Goal: Book appointment/travel/reservation

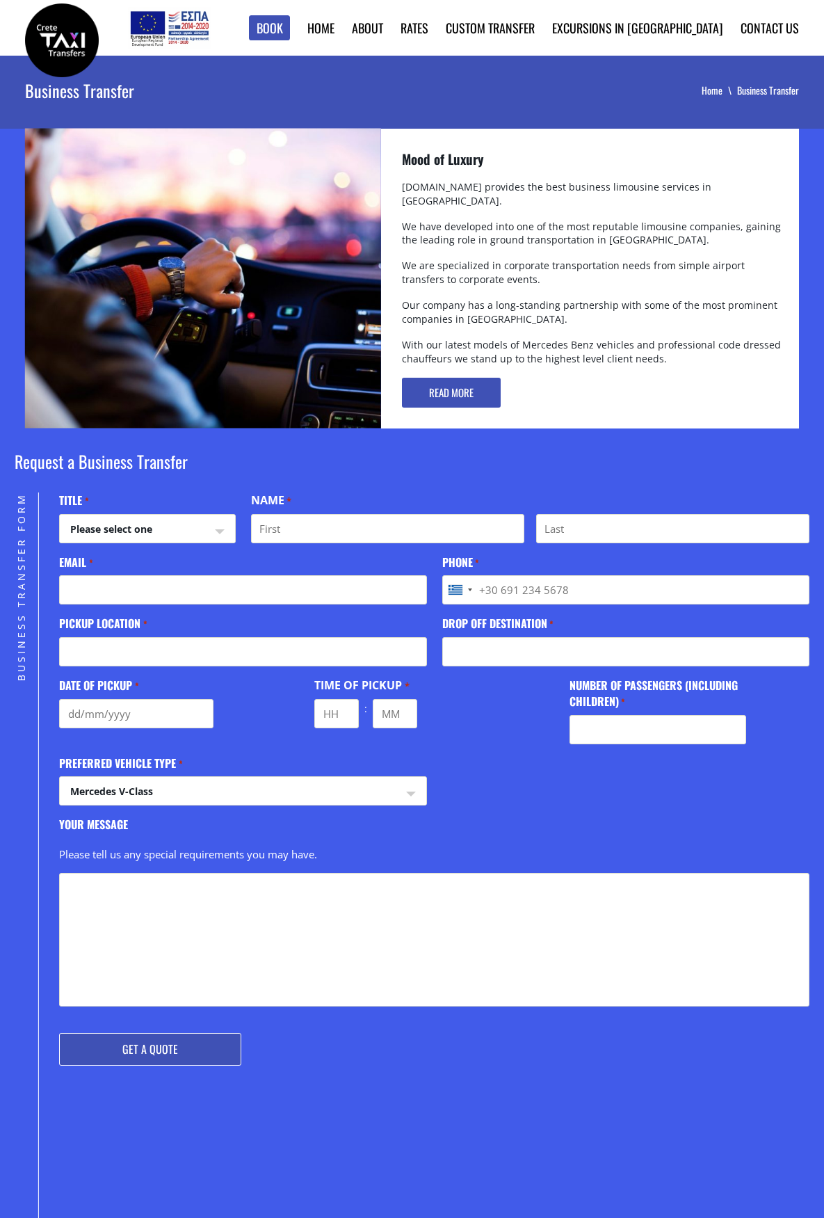
click at [73, 37] on img at bounding box center [62, 40] width 74 height 74
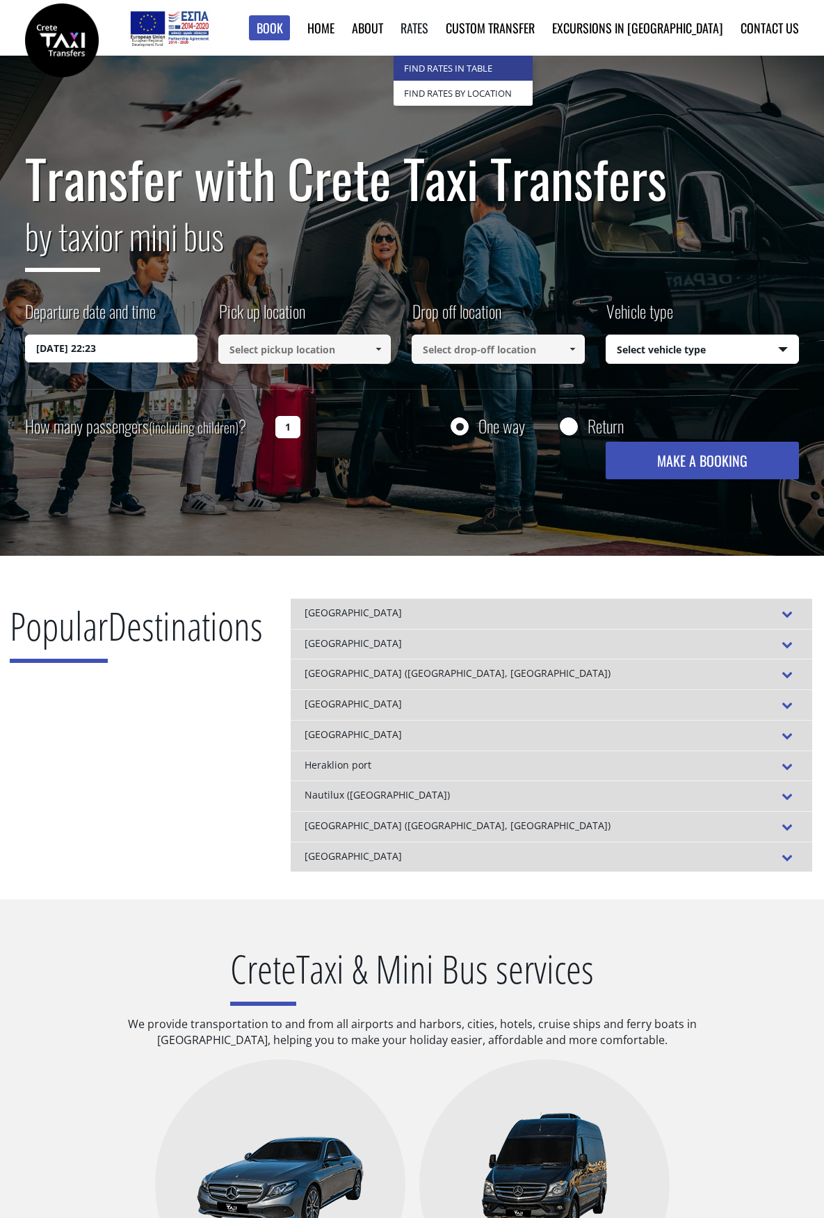
click at [490, 61] on link "Find Rates in Table" at bounding box center [463, 68] width 139 height 25
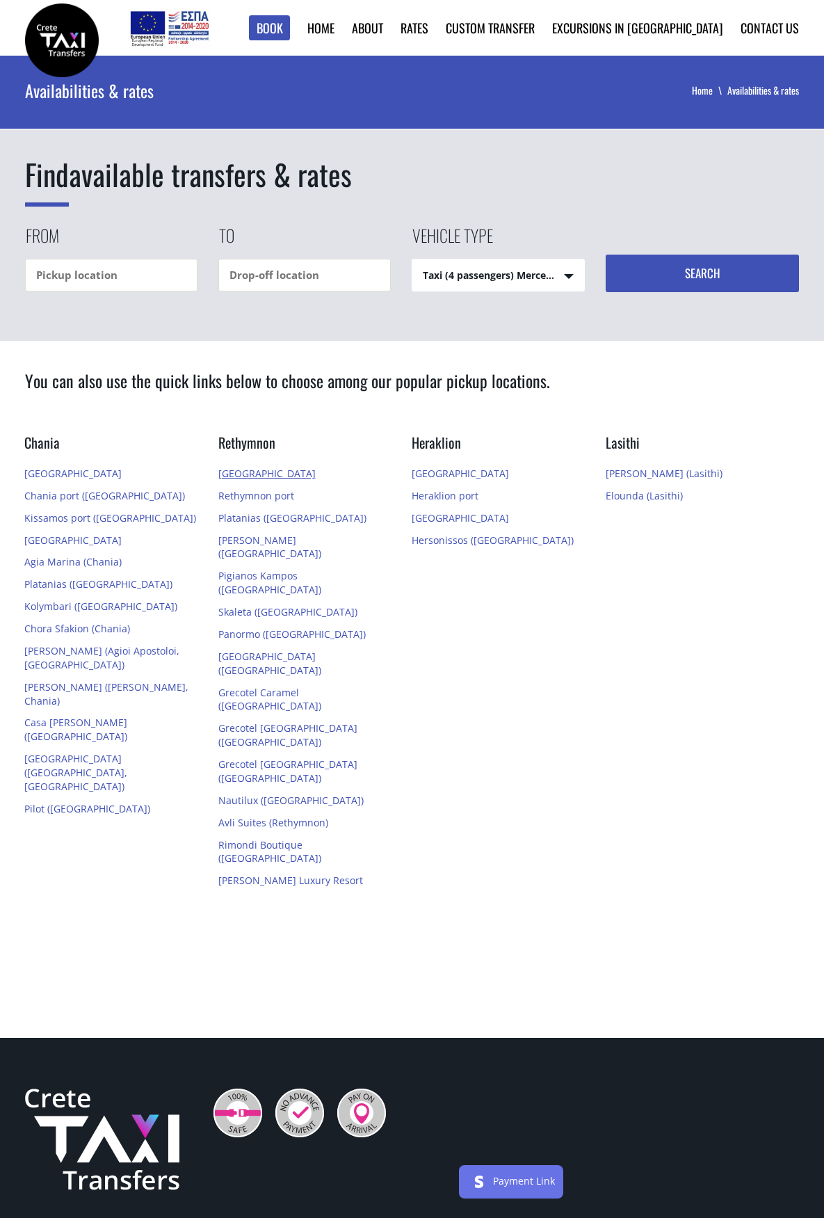
click at [261, 468] on link "[GEOGRAPHIC_DATA]" at bounding box center [266, 473] width 97 height 13
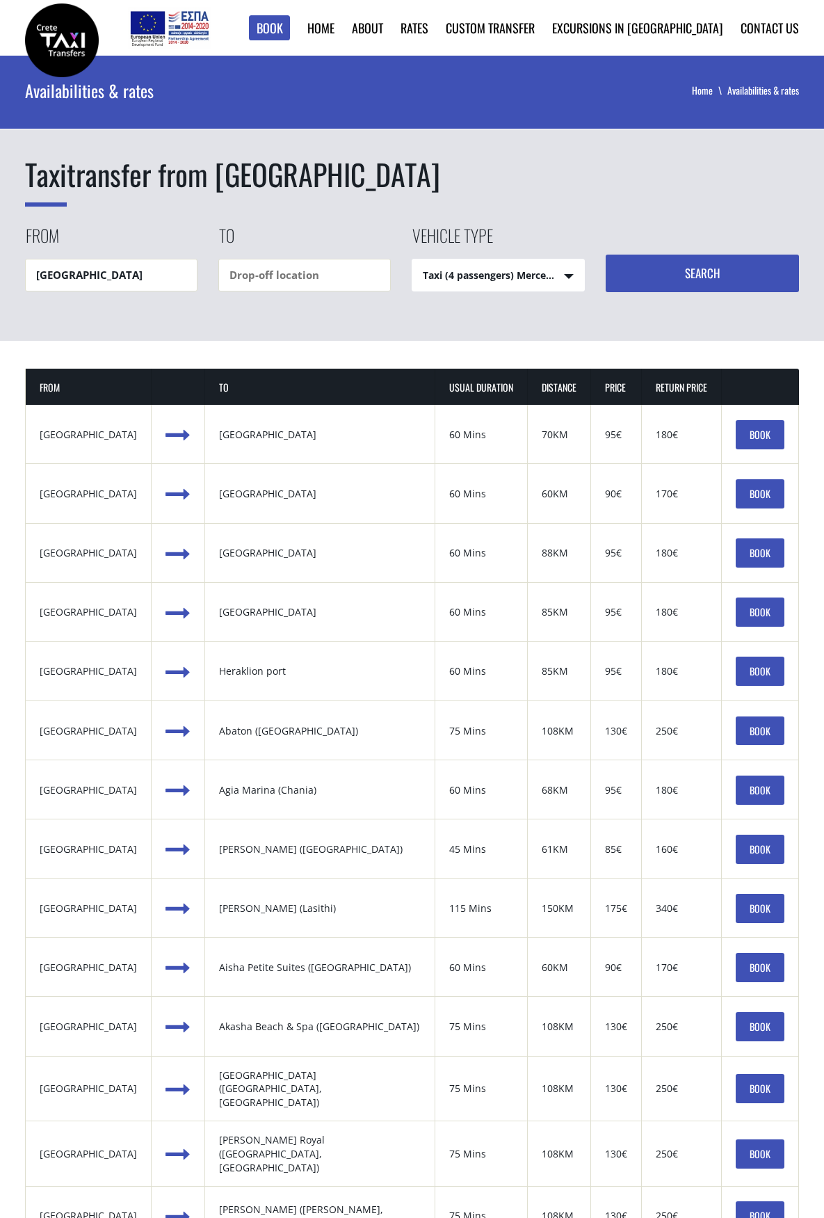
click at [83, 436] on div "[GEOGRAPHIC_DATA]" at bounding box center [88, 435] width 97 height 14
click at [749, 427] on link "BOOK" at bounding box center [760, 434] width 49 height 29
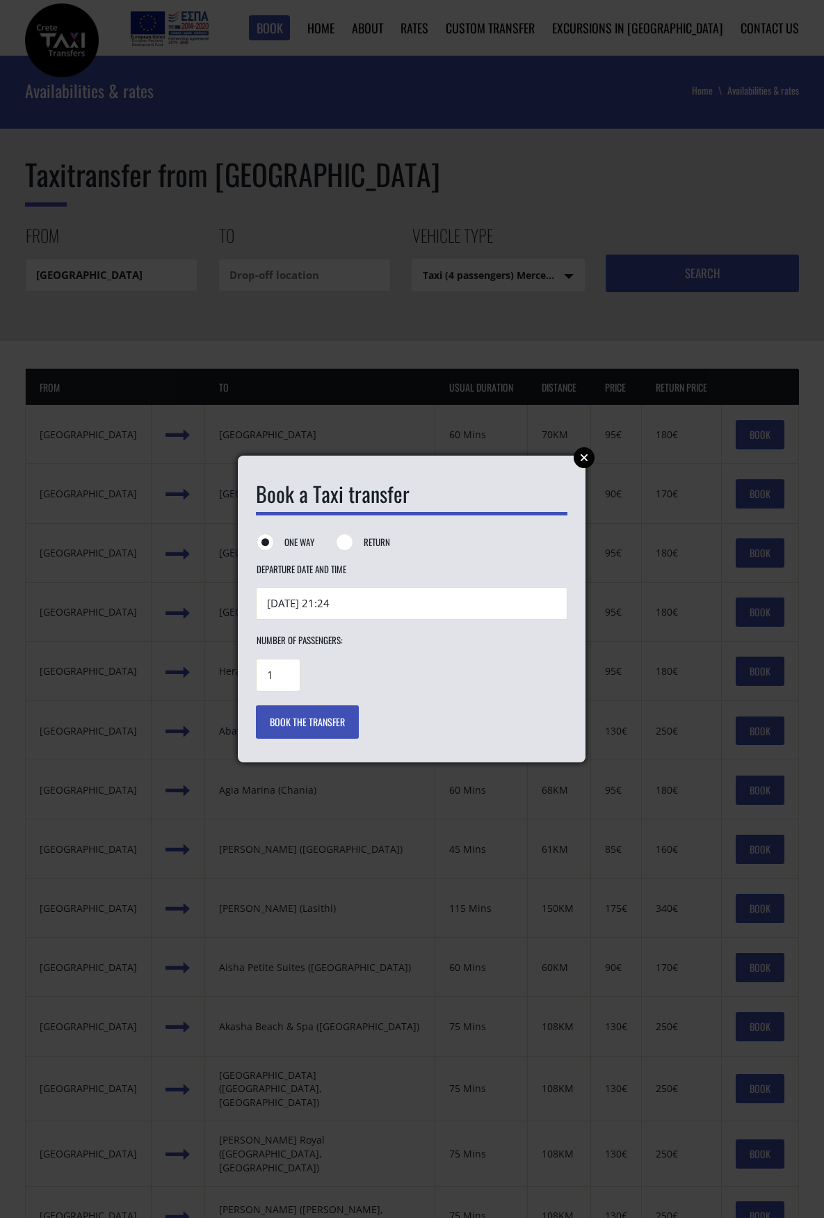
click at [583, 458] on link "Close" at bounding box center [584, 457] width 21 height 21
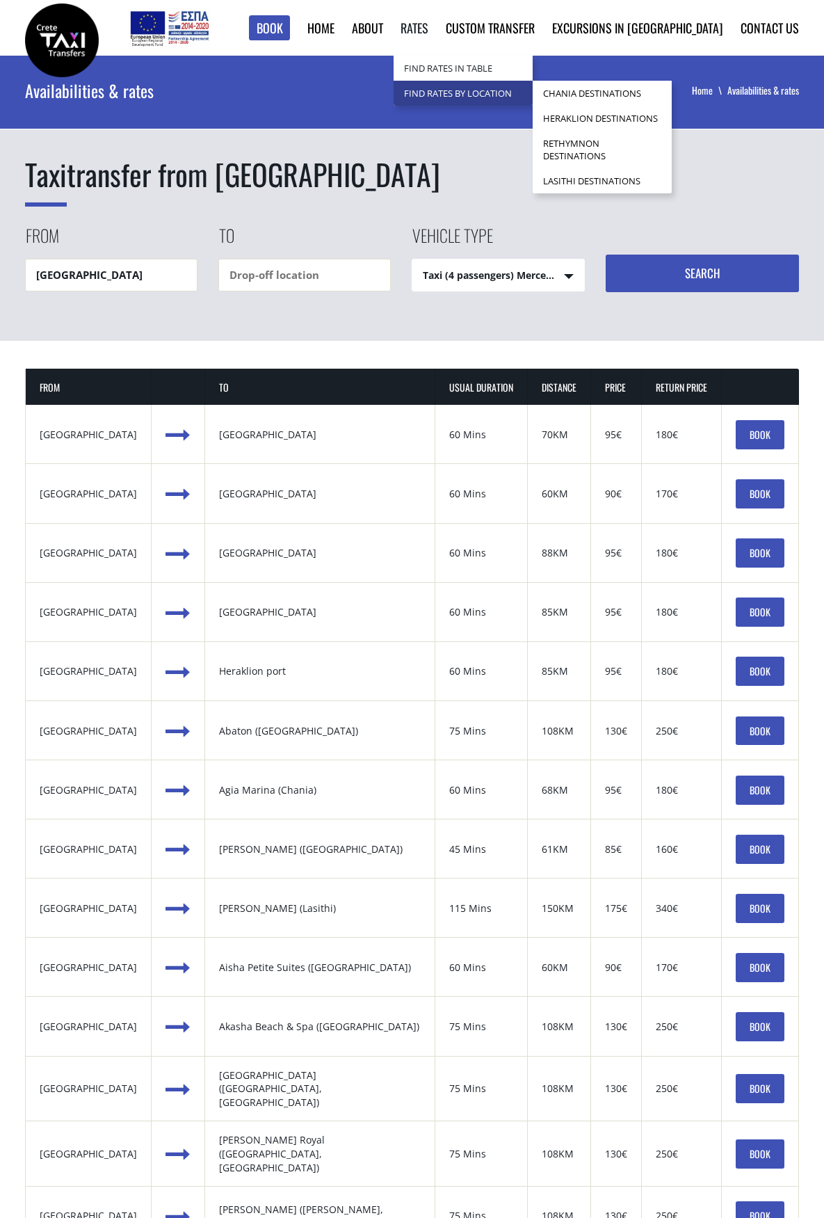
click at [501, 96] on link "Find Rates by Location" at bounding box center [463, 93] width 139 height 25
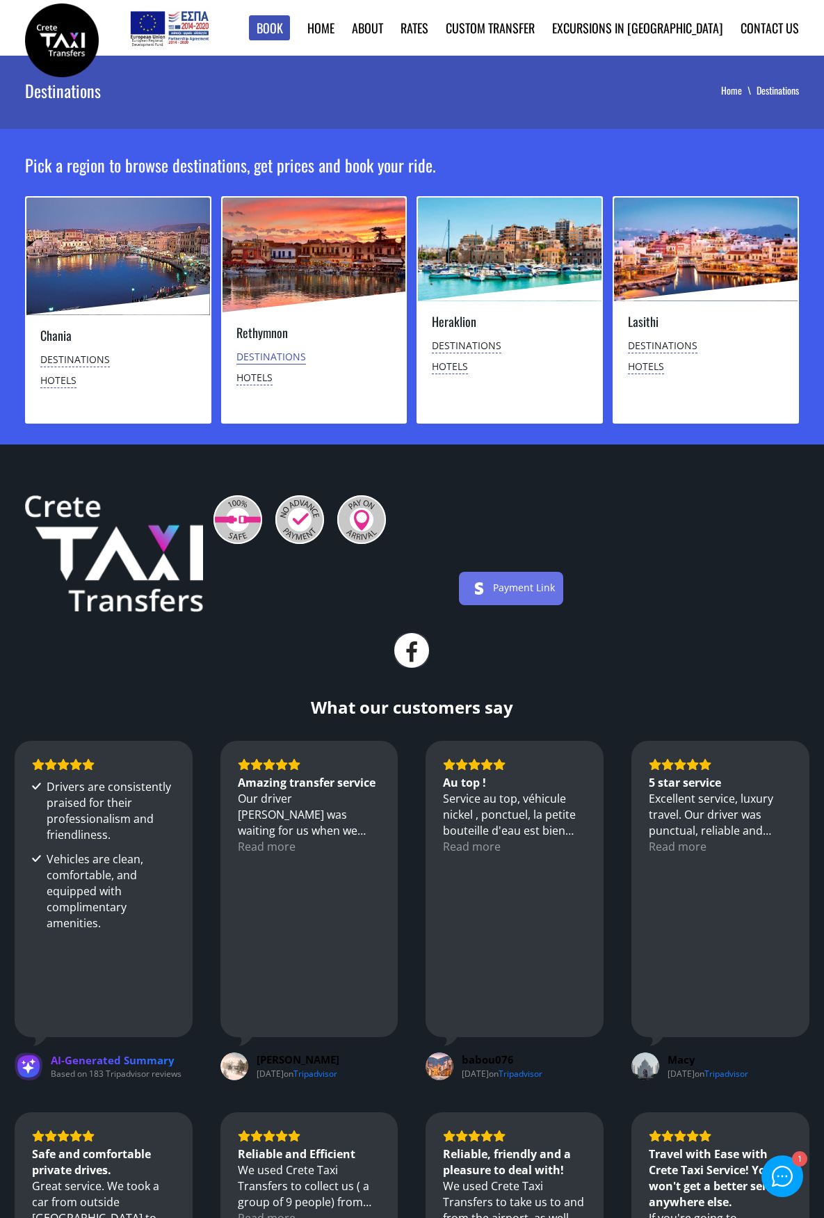
click at [269, 358] on link "Destinations" at bounding box center [272, 357] width 70 height 15
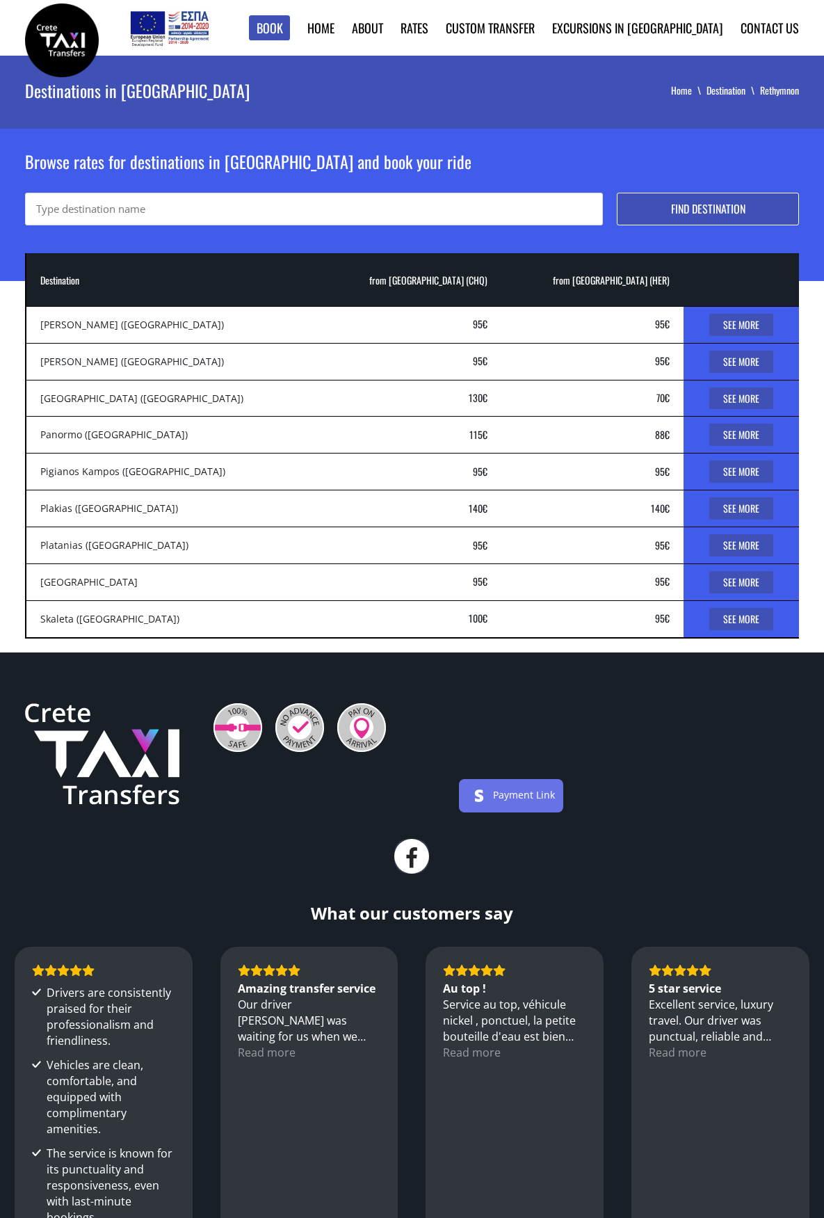
click at [739, 582] on link "See More" at bounding box center [742, 582] width 64 height 22
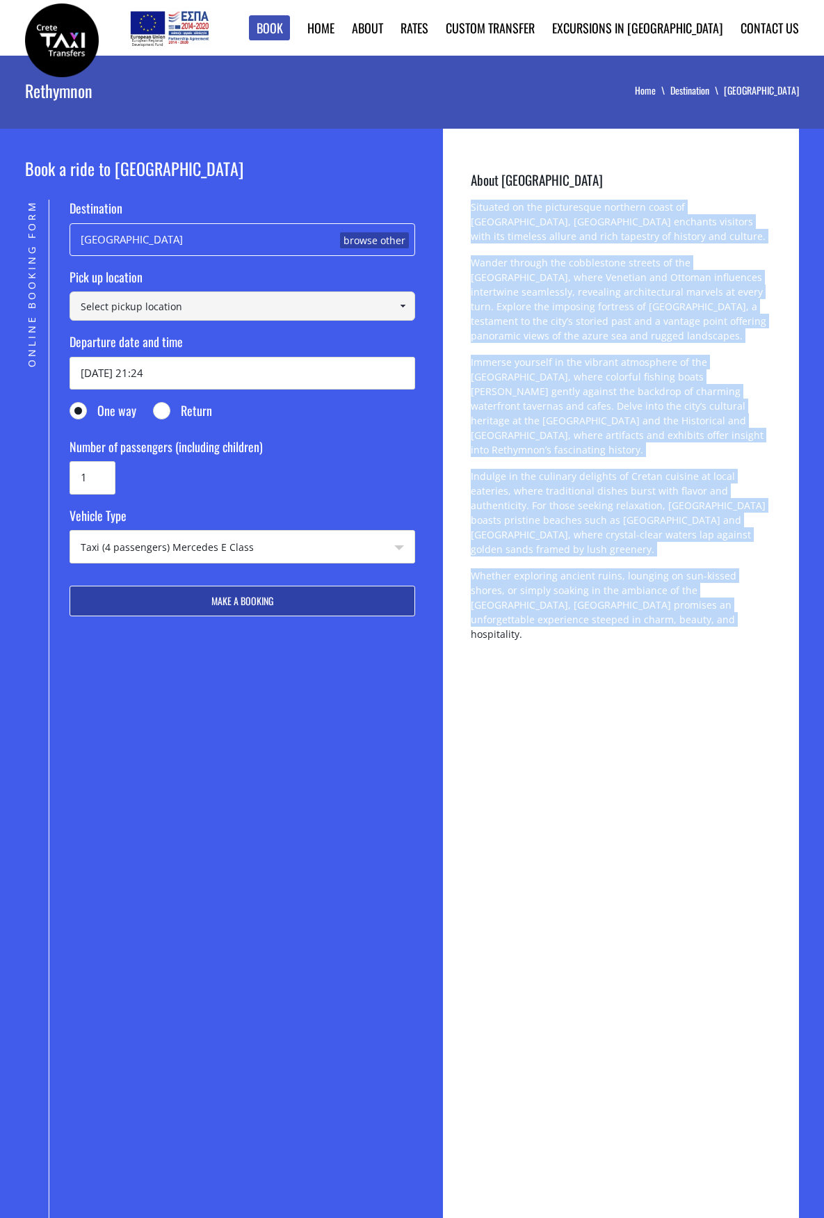
drag, startPoint x: 603, startPoint y: 596, endPoint x: 465, endPoint y: 204, distance: 415.9
click at [465, 204] on div "About Rethymnon city Situated on the picturesque northern coast of [GEOGRAPHIC_…" at bounding box center [621, 794] width 356 height 1331
copy div "Loremips do sit ametconsect adipisci elits do Eiusm, Temporinc utla etdolore ma…"
